Goal: Task Accomplishment & Management: Manage account settings

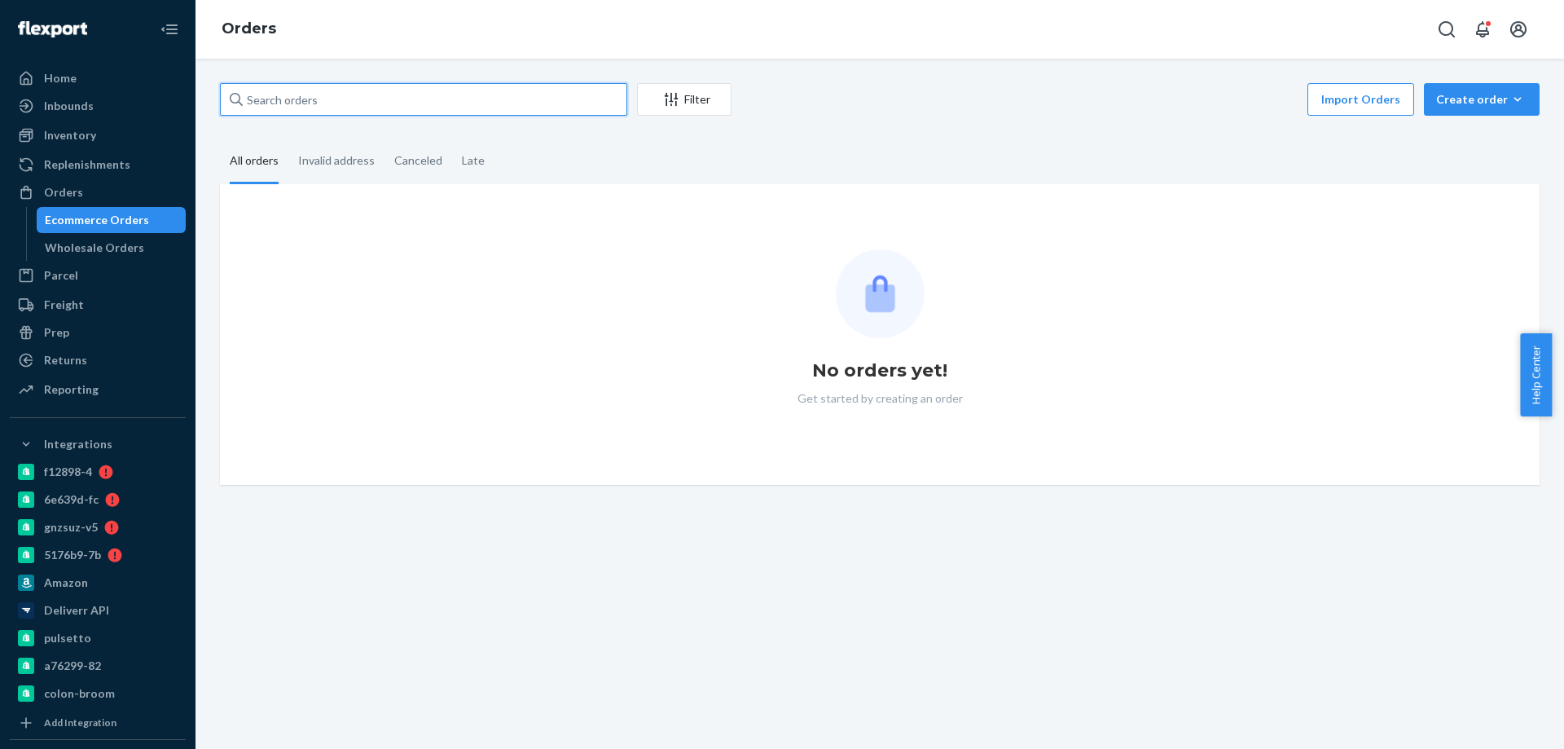
click at [297, 110] on input "text" at bounding box center [423, 99] width 407 height 33
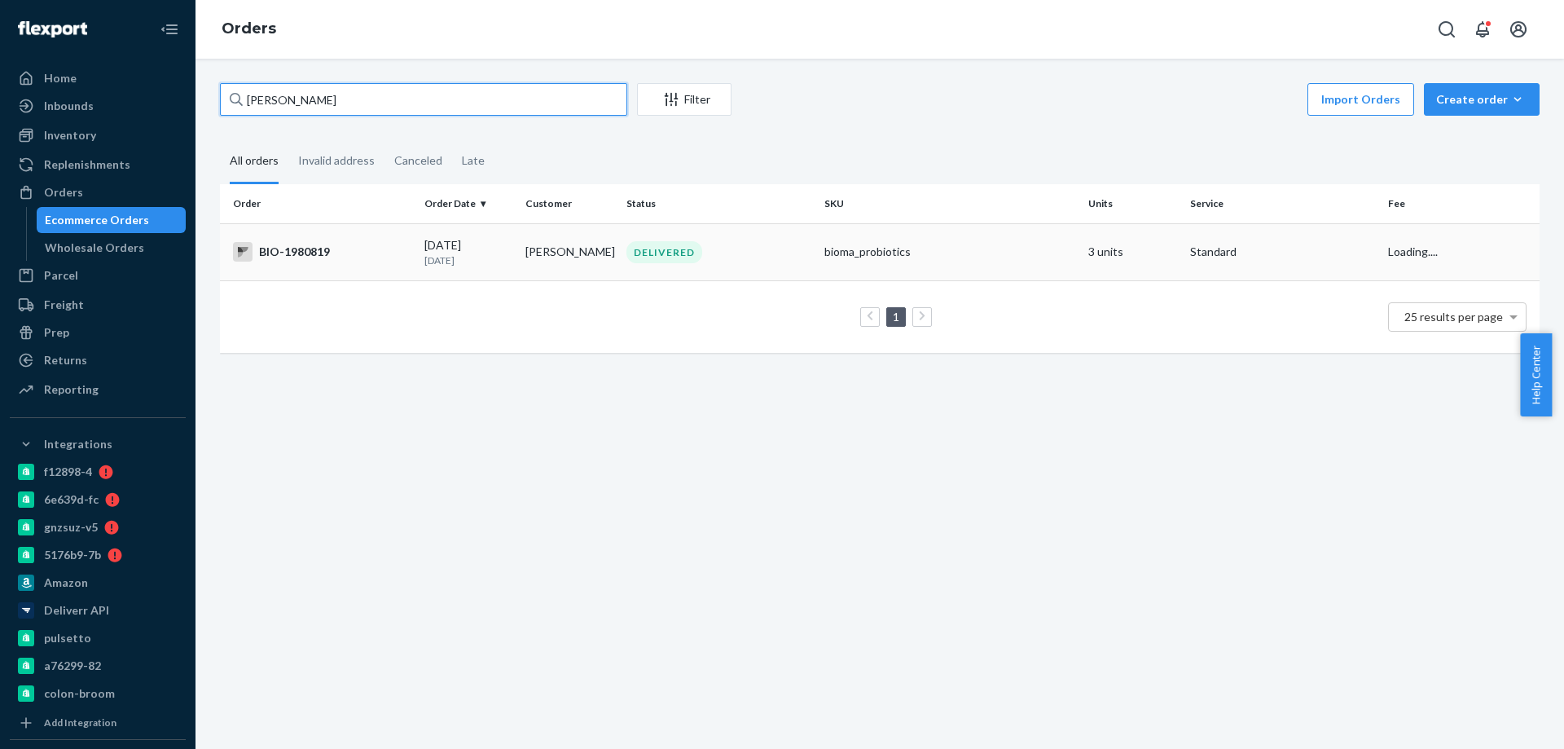
type input "[PERSON_NAME]"
click at [431, 266] on p "3 months ago" at bounding box center [468, 260] width 88 height 14
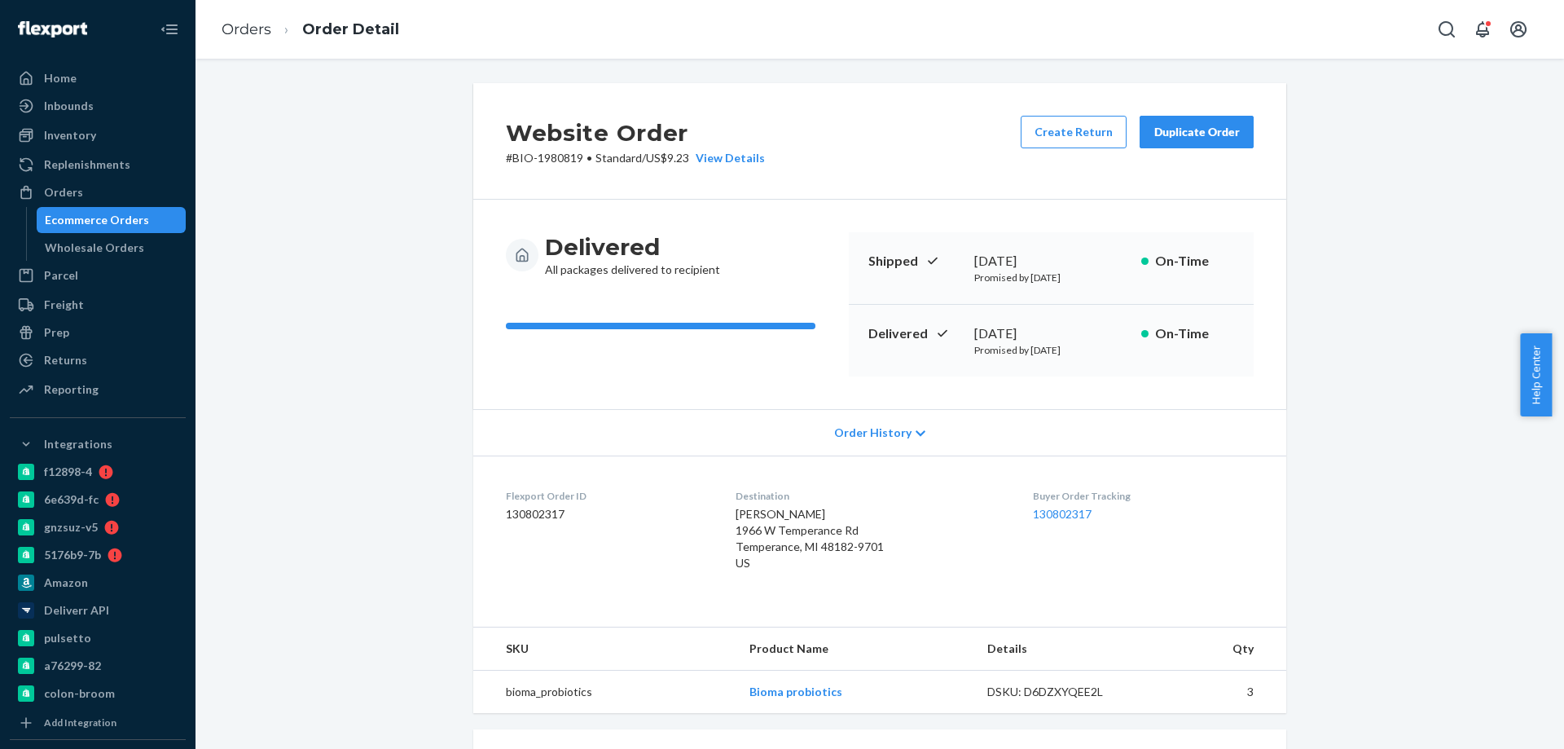
click at [545, 155] on p "# BIO-1980819 • Standard / US$9.23 View Details" at bounding box center [635, 158] width 259 height 16
copy p "1980819"
click at [112, 221] on div "Ecommerce Orders" at bounding box center [97, 220] width 104 height 16
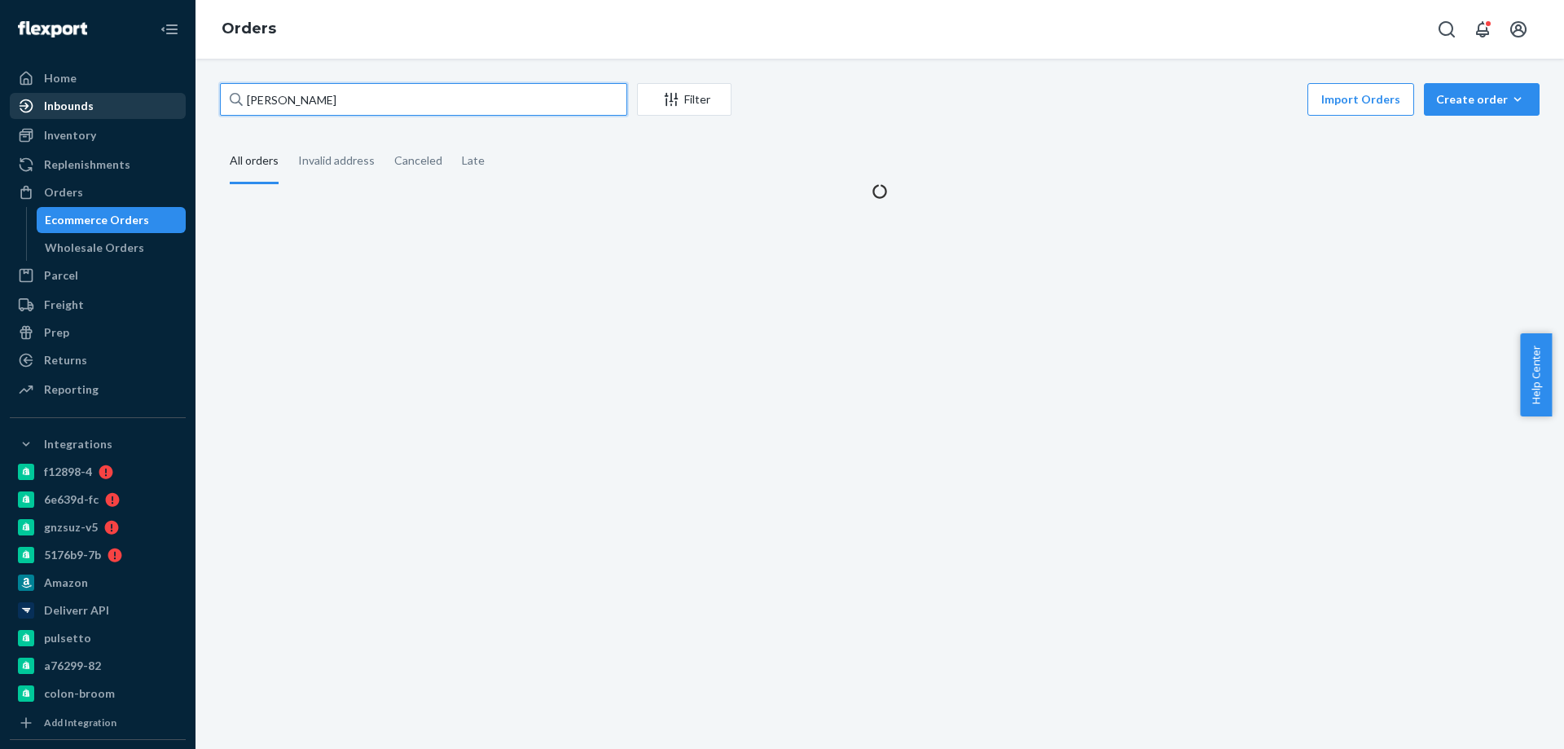
drag, startPoint x: 363, startPoint y: 112, endPoint x: 50, endPoint y: 96, distance: 313.2
click at [50, 96] on div "Home Inbounds Shipping Plans Problems Inventory Products Branded Packaging Repl…" at bounding box center [782, 374] width 1564 height 749
paste input "Elizabeth M"
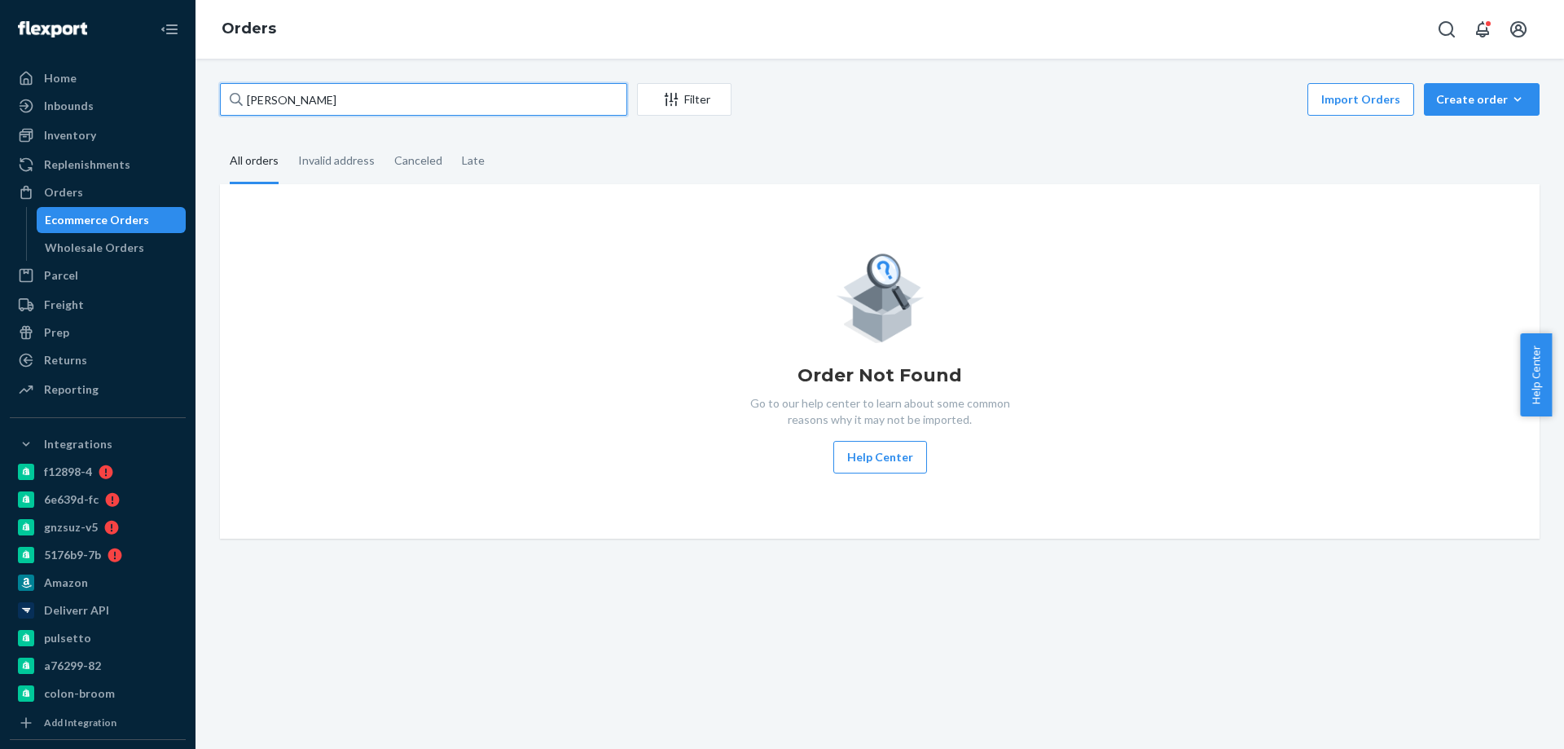
click at [299, 99] on input "Elizabeth M Kaczor" at bounding box center [423, 99] width 407 height 33
click at [368, 102] on input "Elizabeth Kaczor" at bounding box center [423, 99] width 407 height 33
drag, startPoint x: 385, startPoint y: 105, endPoint x: 0, endPoint y: 95, distance: 384.7
click at [0, 94] on div "Home Inbounds Shipping Plans Problems Inventory Products Branded Packaging Repl…" at bounding box center [782, 374] width 1564 height 749
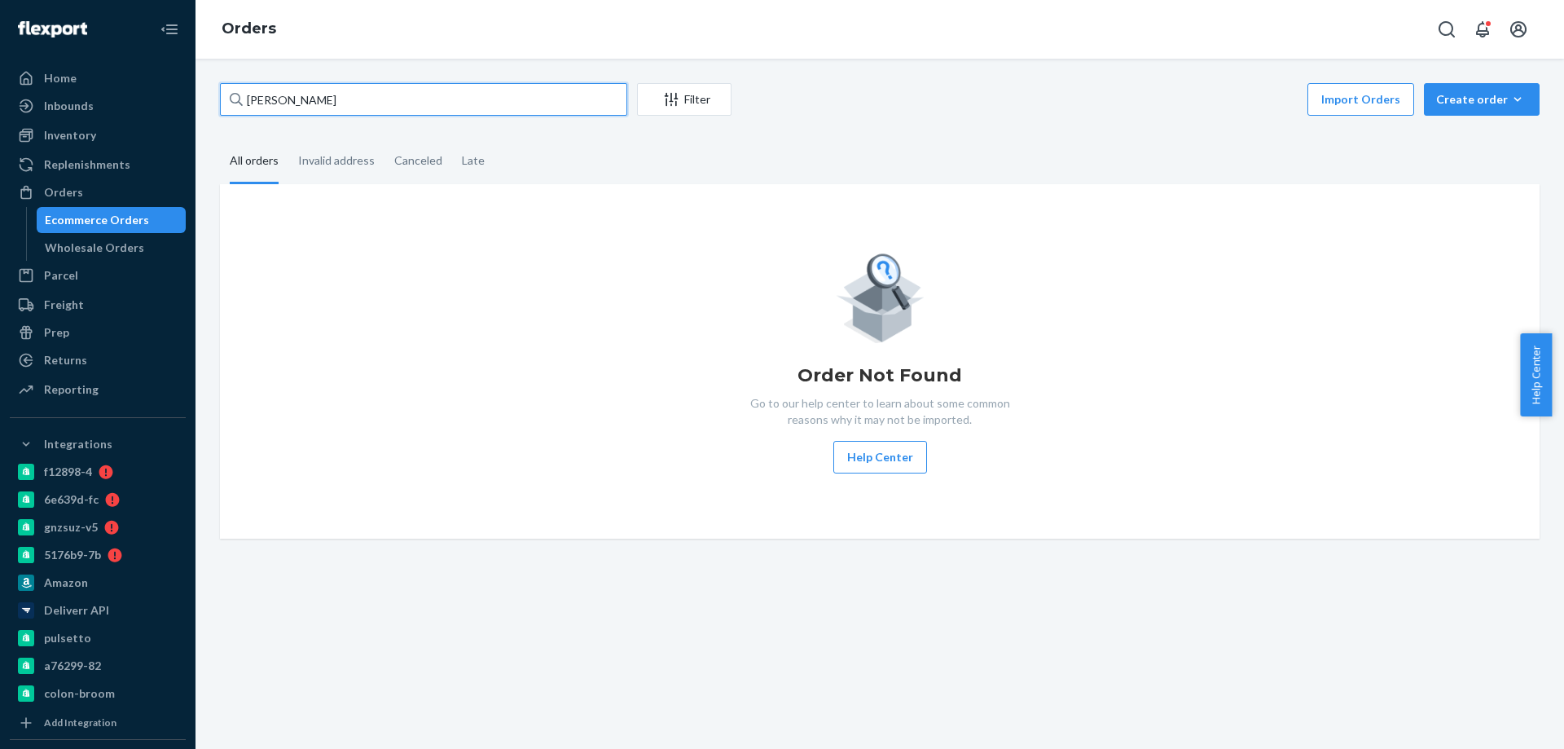
drag, startPoint x: 421, startPoint y: 98, endPoint x: 0, endPoint y: 96, distance: 421.2
click at [0, 96] on div "Home Inbounds Shipping Plans Problems Inventory Products Branded Packaging Repl…" at bounding box center [782, 374] width 1564 height 749
paste input "2765330"
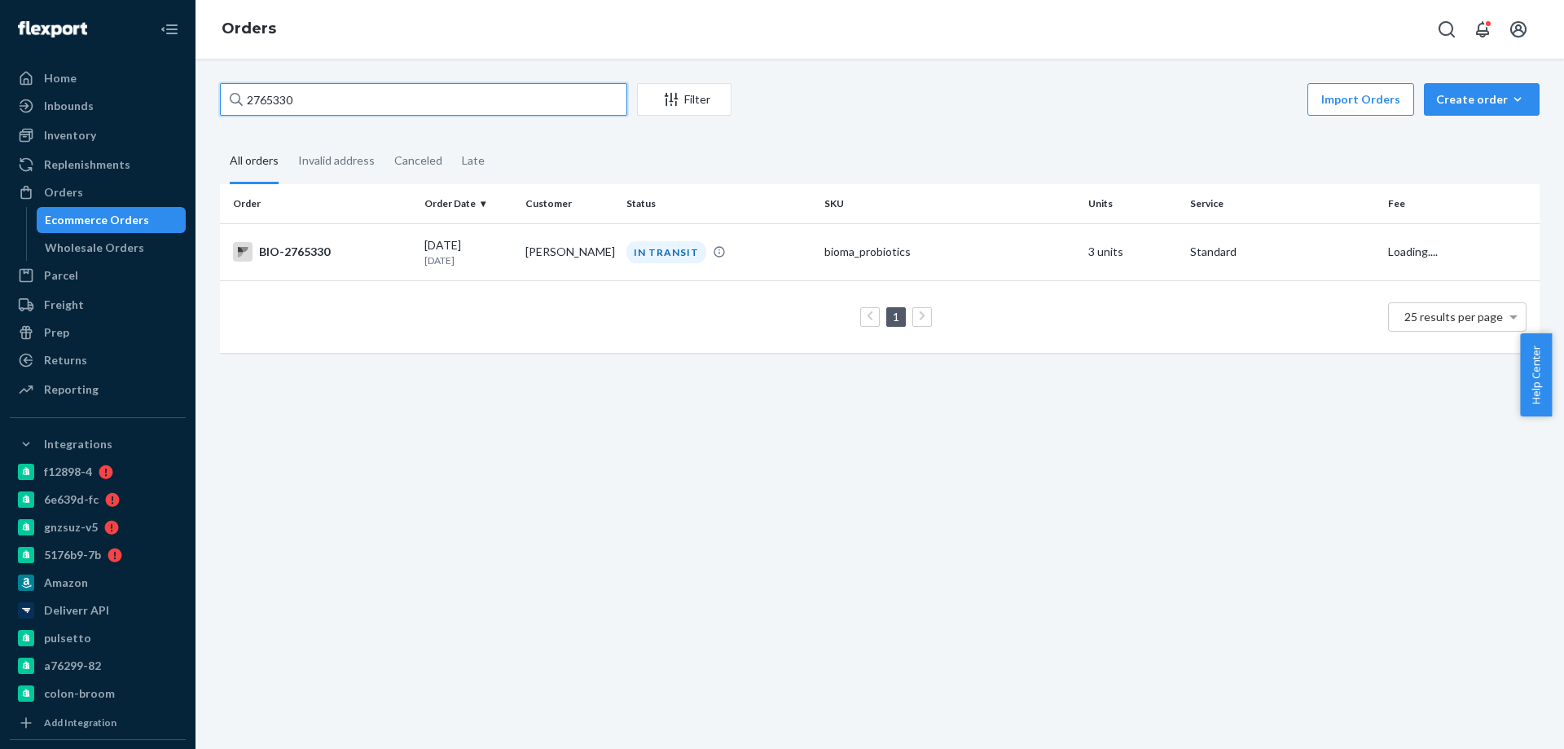
type input "2765330"
click at [354, 241] on td "BIO-2765330" at bounding box center [319, 251] width 198 height 57
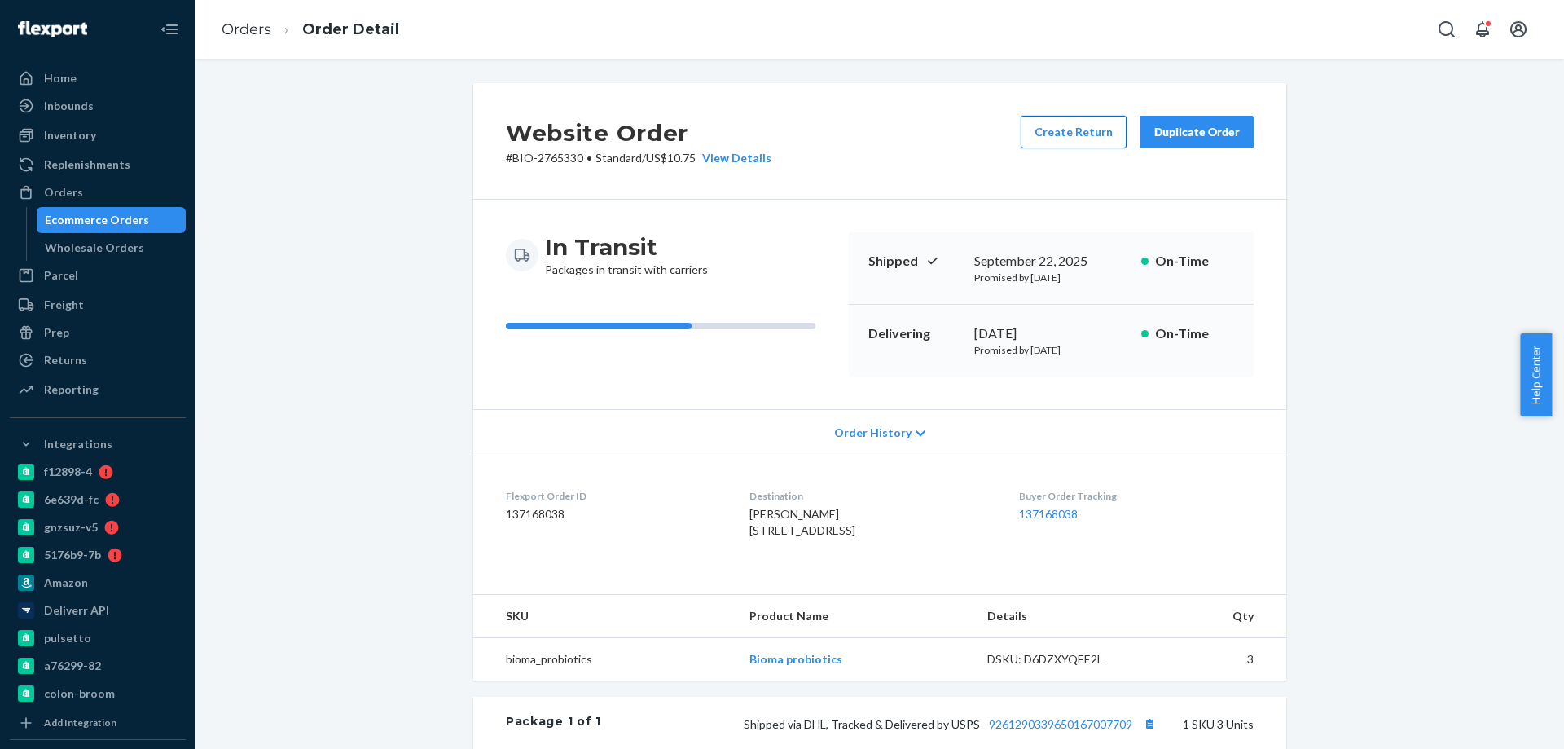
click at [1036, 138] on button "Create Return" at bounding box center [1074, 132] width 106 height 33
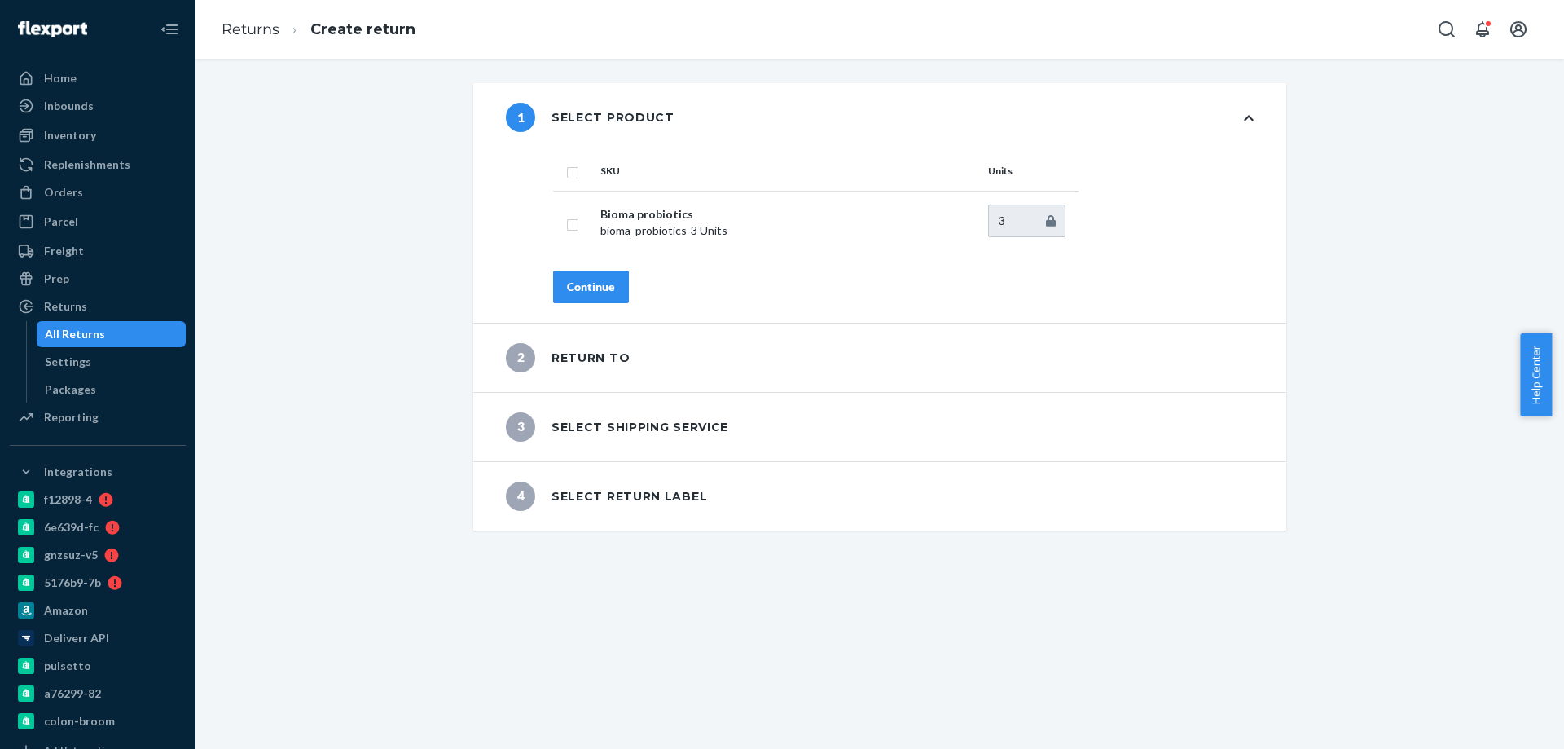
click at [566, 167] on input "checkbox" at bounding box center [572, 170] width 13 height 17
checkbox input "true"
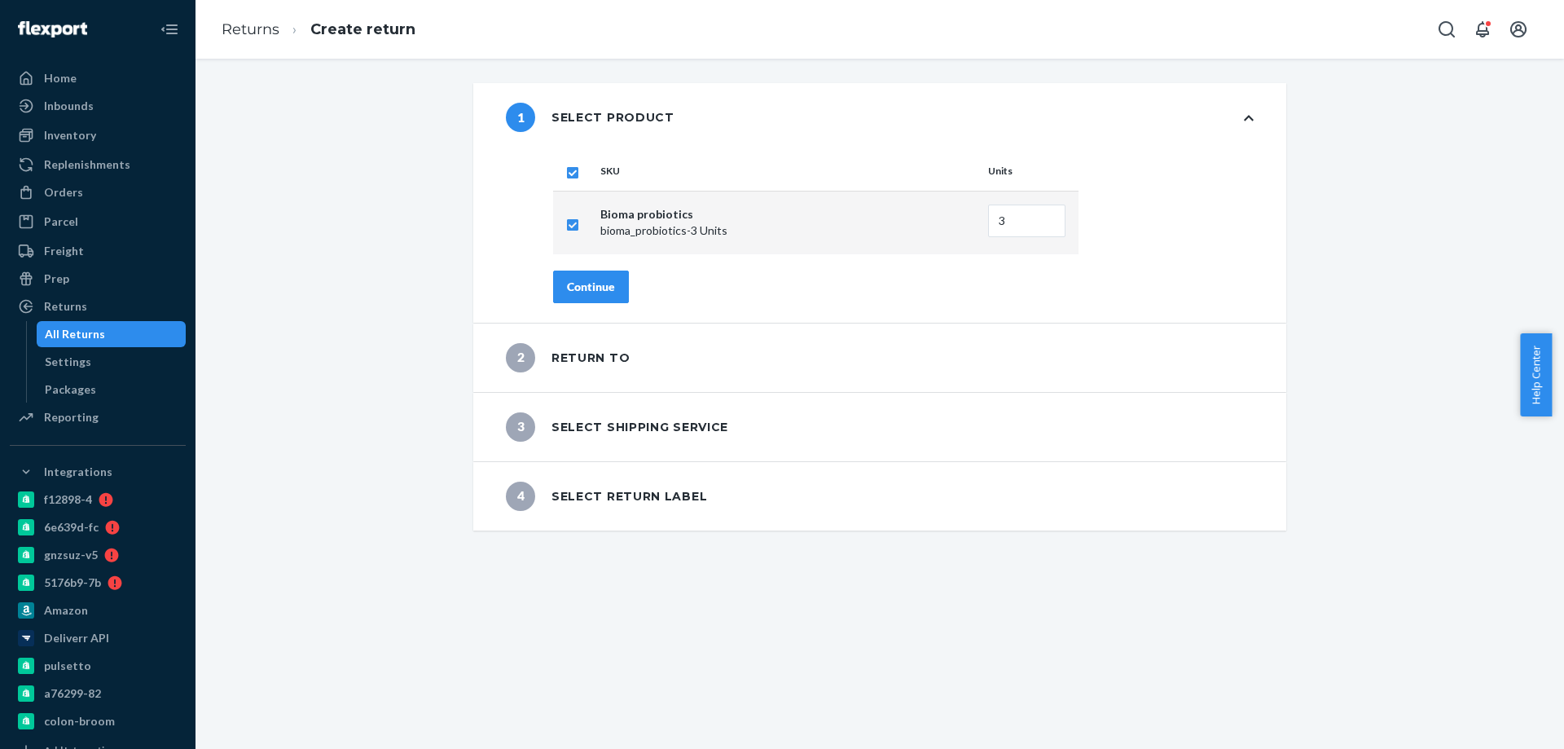
click at [591, 294] on div "Continue" at bounding box center [591, 287] width 48 height 16
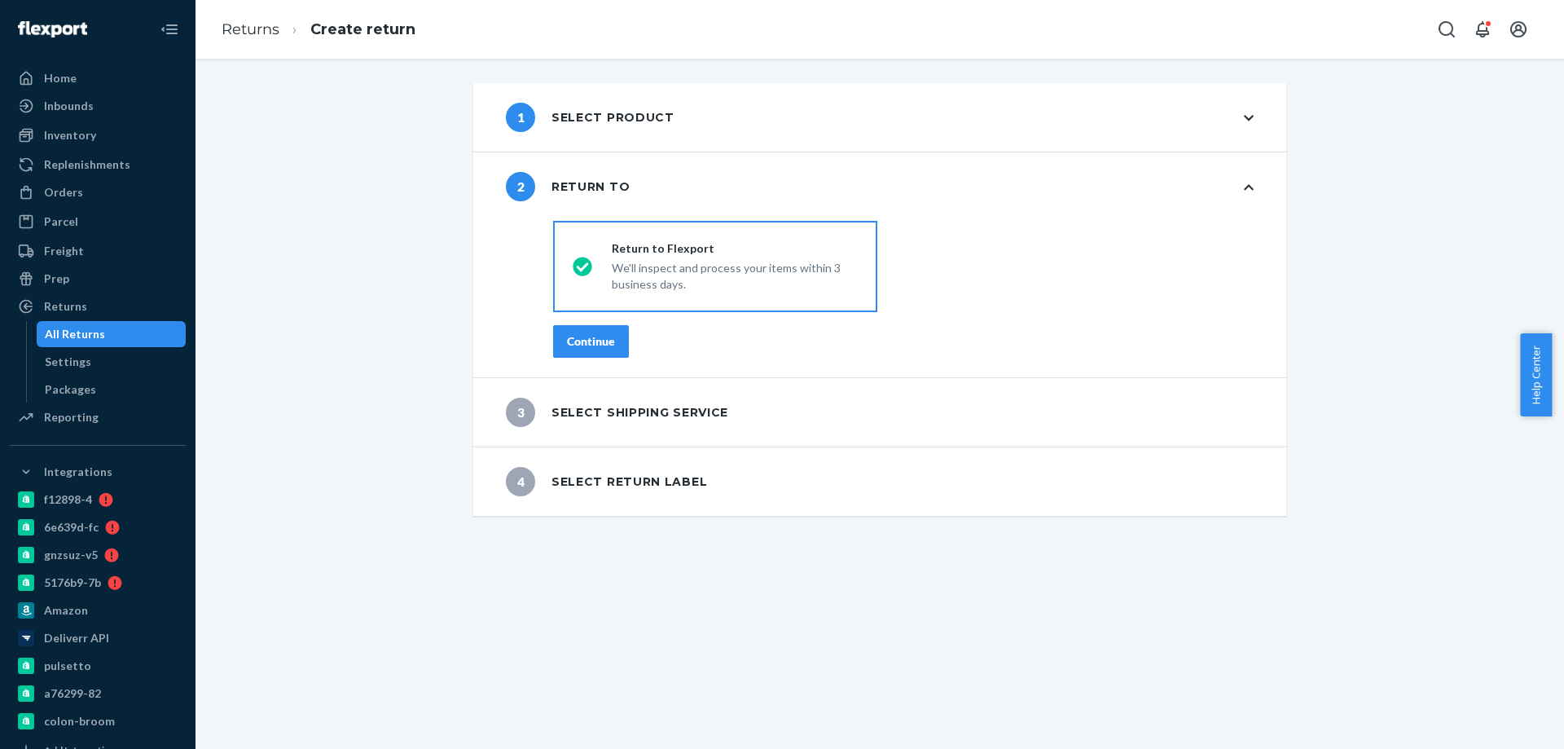
click at [585, 334] on div "Continue" at bounding box center [591, 341] width 48 height 16
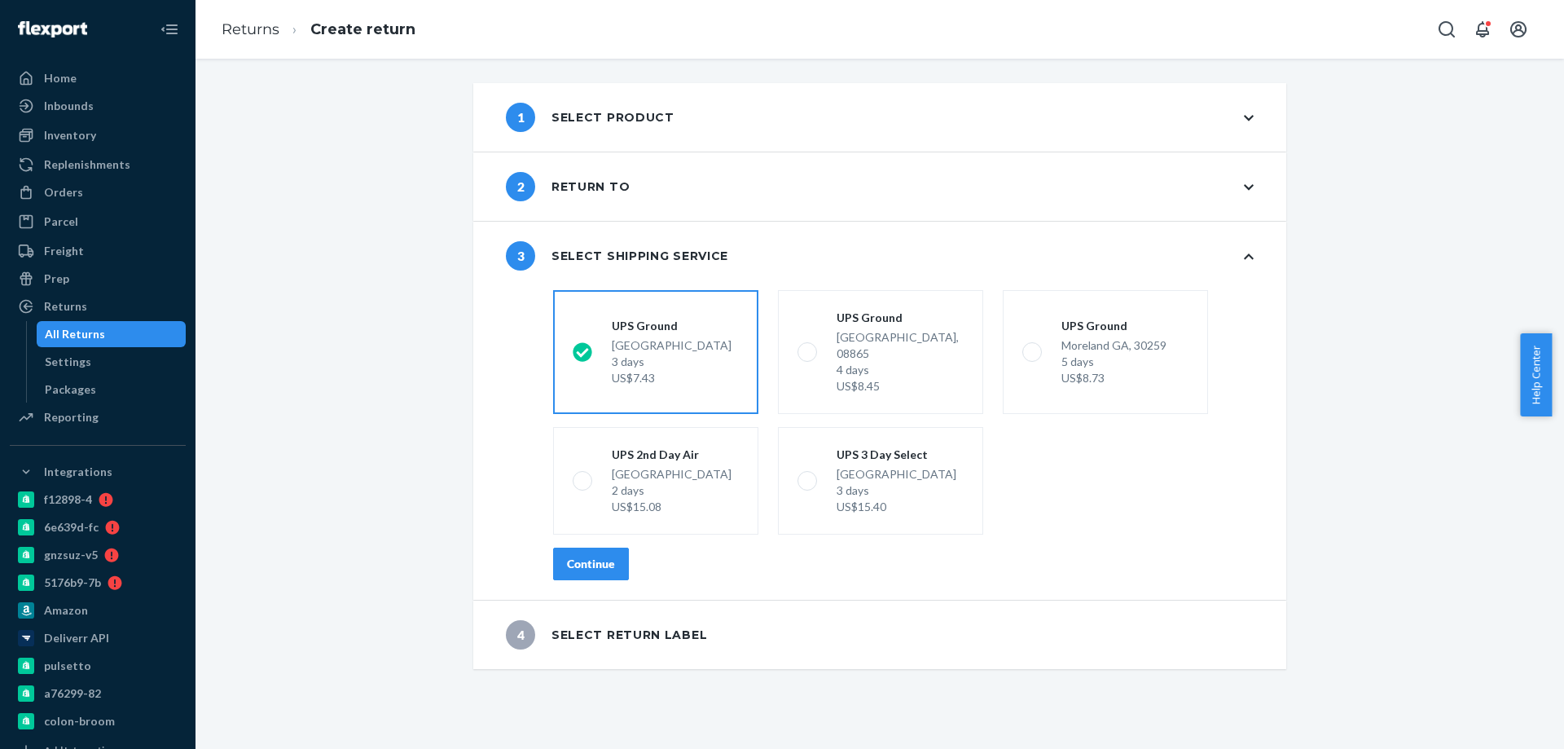
click at [580, 556] on div "Continue" at bounding box center [591, 564] width 48 height 16
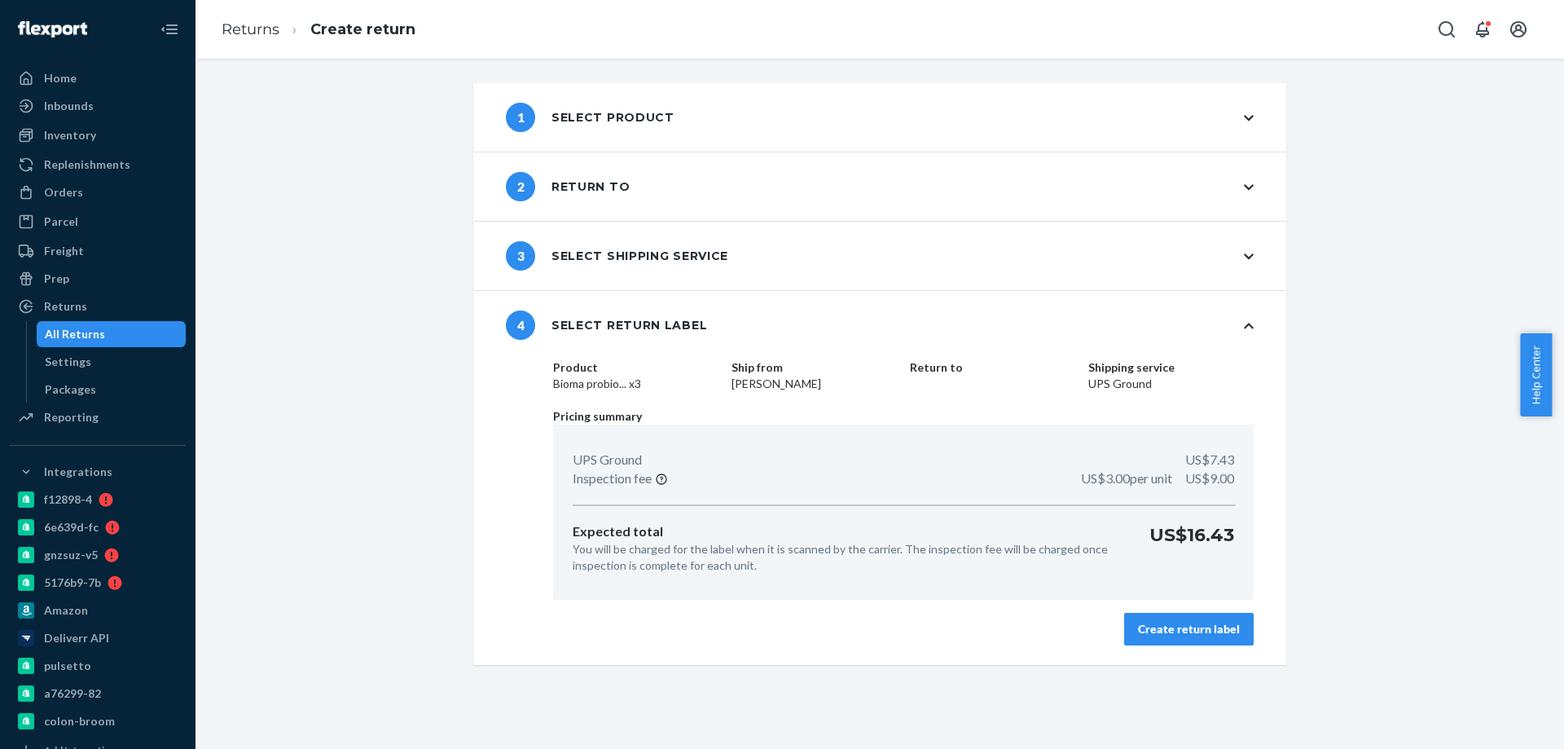
click at [1211, 632] on div "Create return label" at bounding box center [1189, 629] width 102 height 16
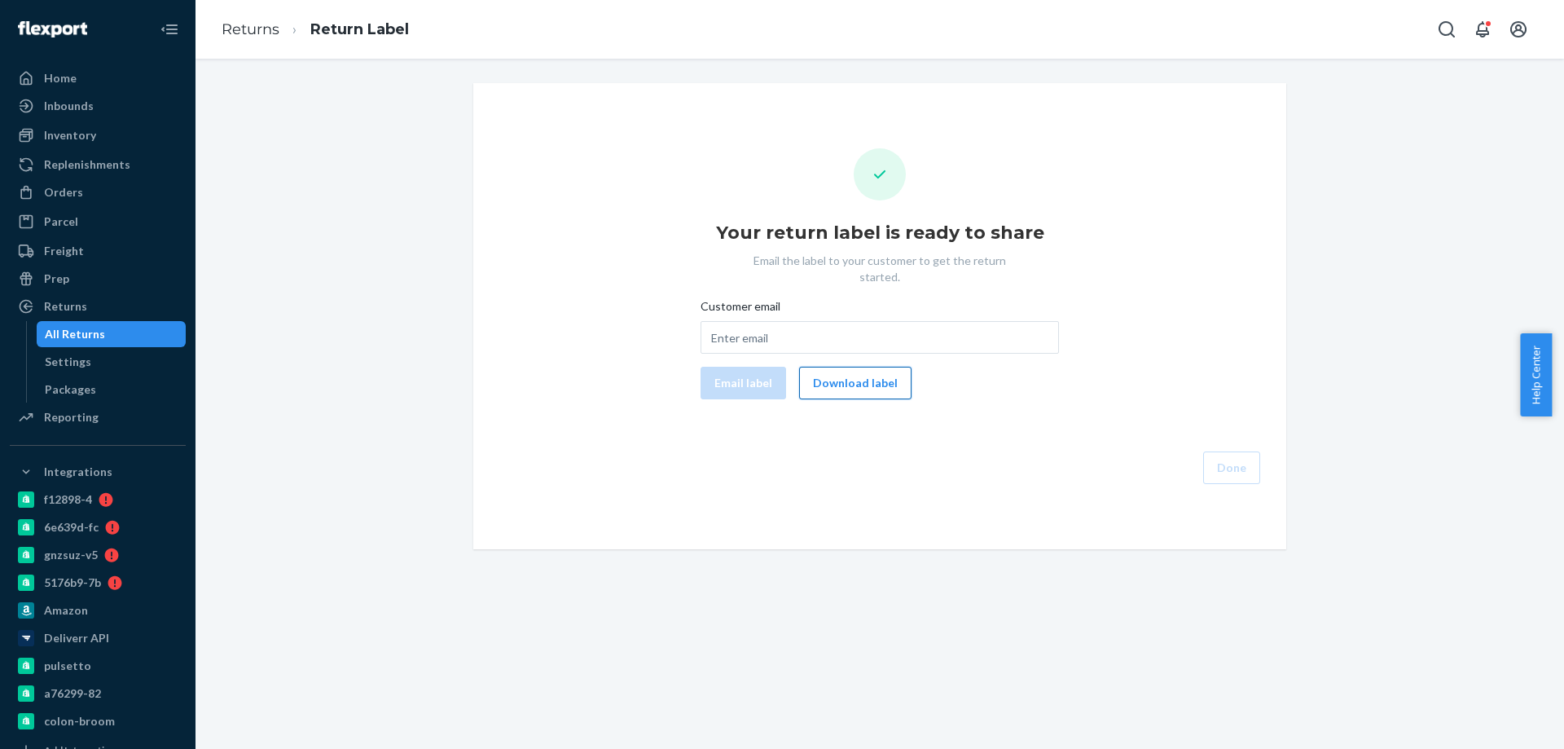
click at [840, 371] on button "Download label" at bounding box center [855, 383] width 112 height 33
